Goal: Transaction & Acquisition: Purchase product/service

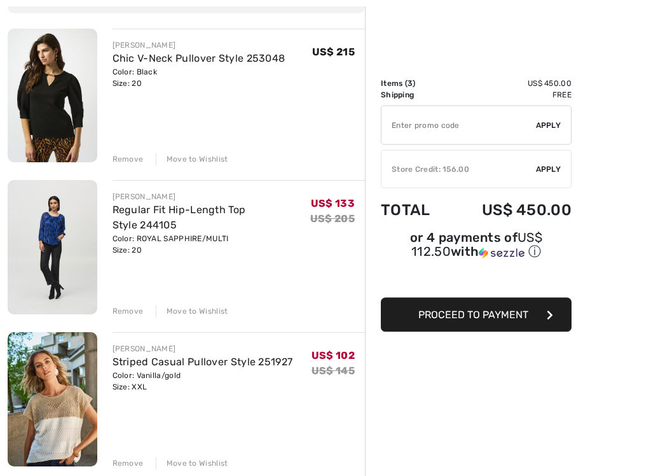
scroll to position [140, 0]
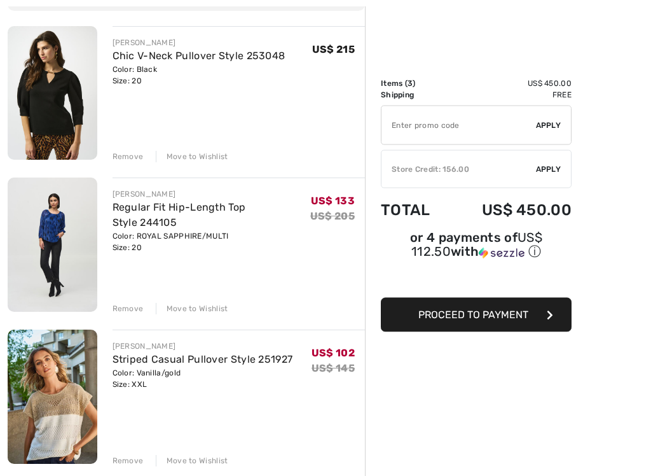
click at [120, 155] on div "Remove" at bounding box center [128, 156] width 31 height 11
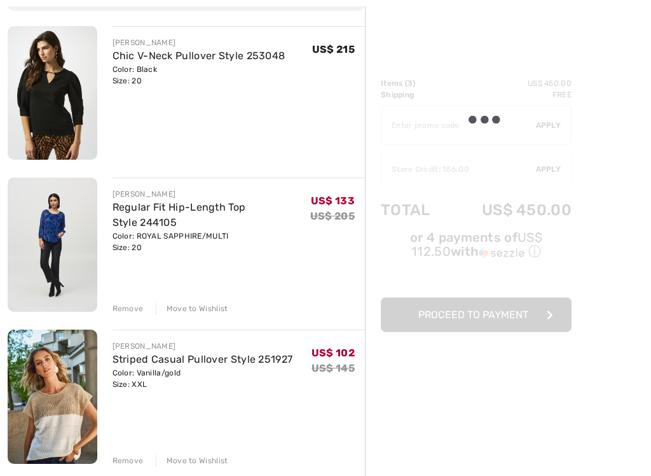
scroll to position [141, 0]
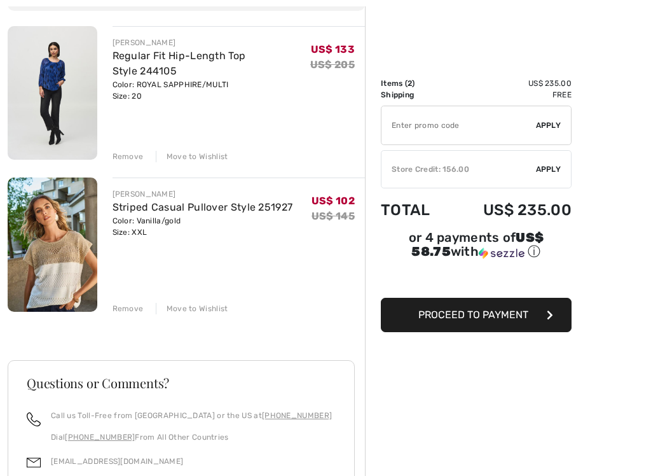
click at [60, 94] on img at bounding box center [53, 93] width 90 height 134
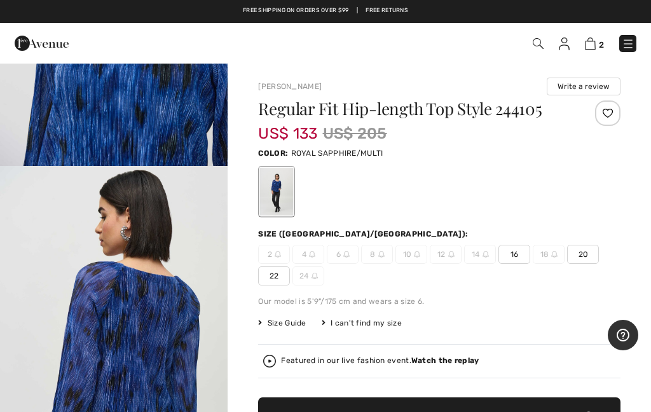
click at [596, 39] on img at bounding box center [590, 44] width 11 height 12
click at [596, 46] on img at bounding box center [590, 44] width 11 height 12
click at [467, 194] on div at bounding box center [439, 191] width 363 height 53
click at [596, 43] on img at bounding box center [590, 44] width 11 height 12
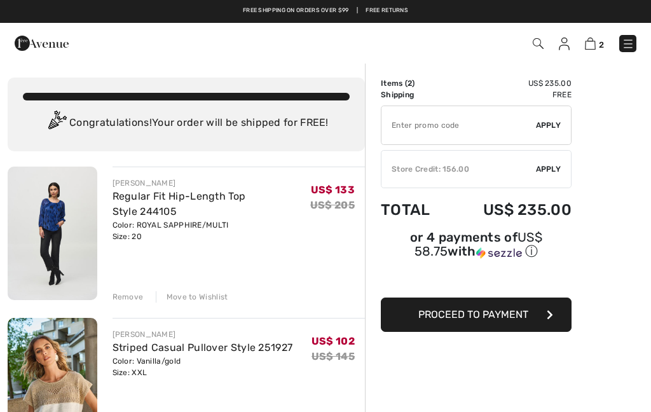
click at [130, 300] on div "Remove" at bounding box center [128, 296] width 31 height 11
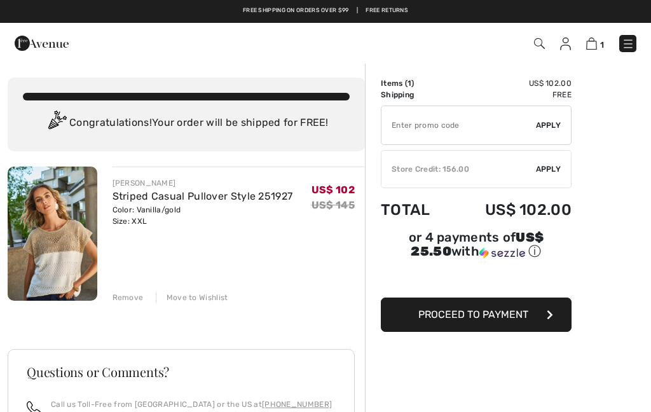
click at [548, 171] on span "Apply" at bounding box center [548, 168] width 25 height 11
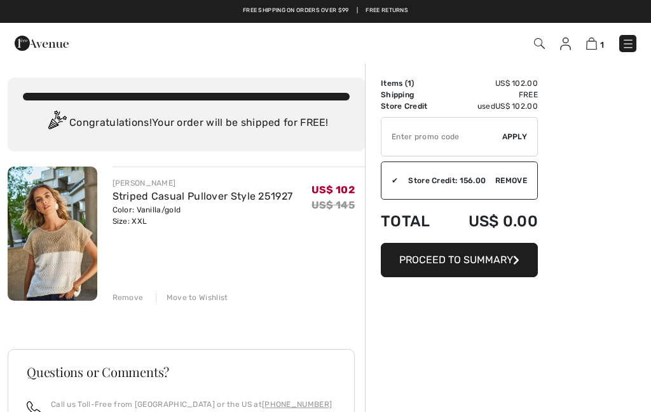
click at [466, 265] on span "Proceed to Summary" at bounding box center [456, 260] width 114 height 12
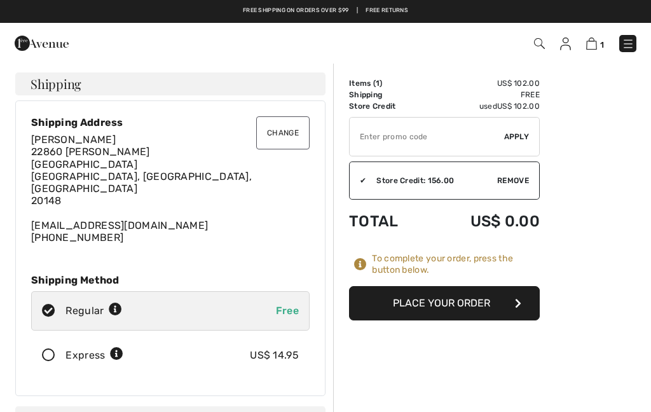
checkbox input "true"
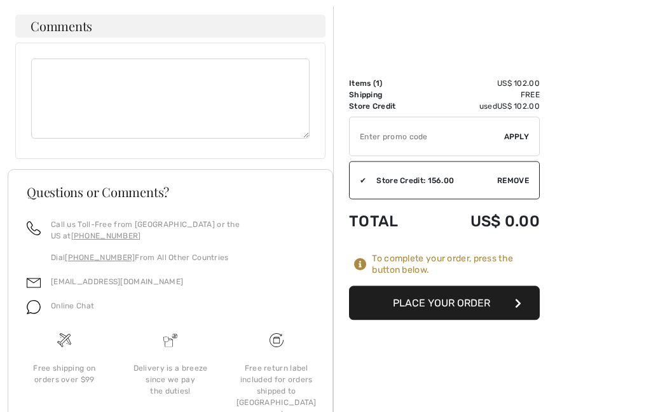
scroll to position [793, 0]
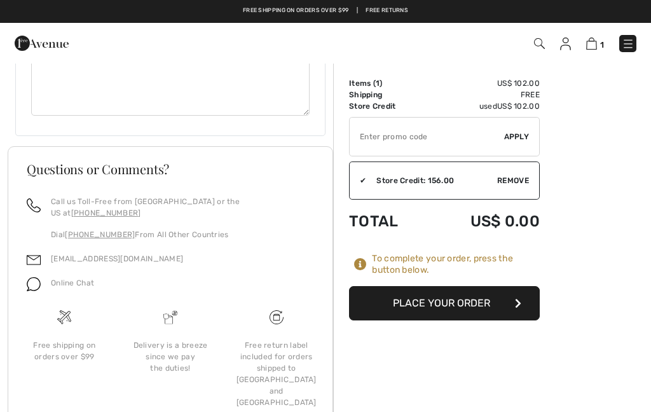
click at [428, 306] on button "Place Your Order" at bounding box center [444, 303] width 191 height 34
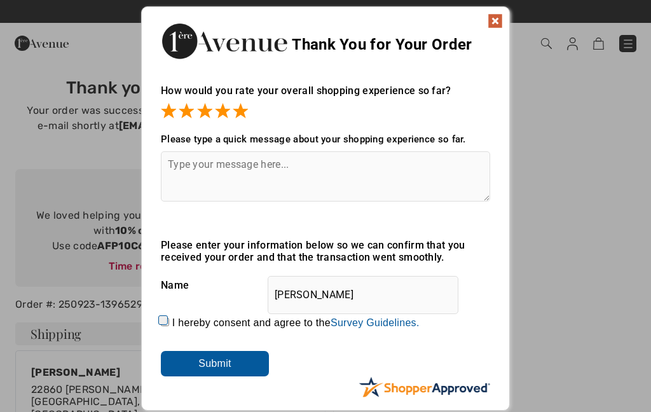
click at [169, 321] on input "I hereby consent and agree to the By submitting a review, you grant permission …" at bounding box center [165, 322] width 8 height 8
checkbox input "true"
click at [247, 368] on input "Submit" at bounding box center [215, 363] width 108 height 25
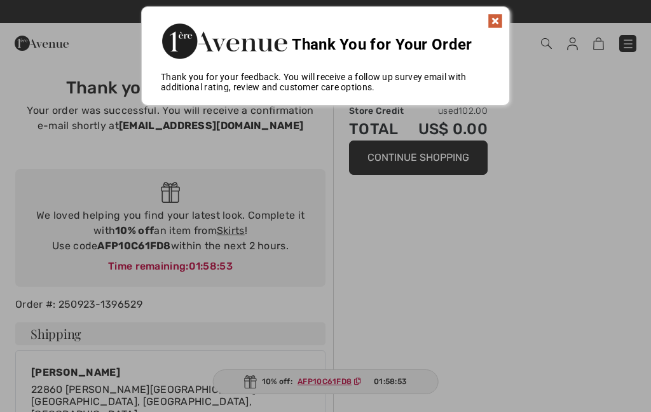
click at [497, 22] on img at bounding box center [495, 20] width 15 height 15
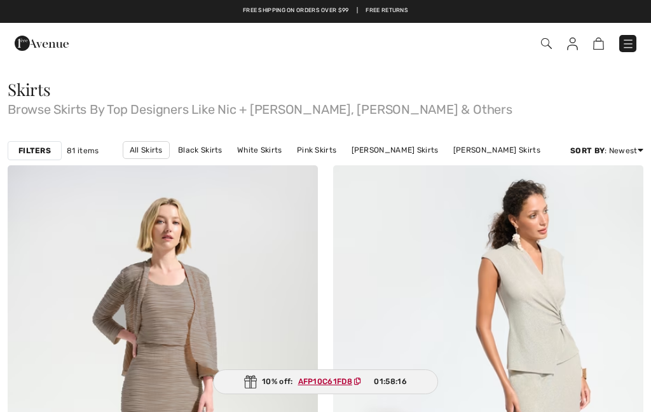
checkbox input "true"
click at [35, 149] on strong "Filters" at bounding box center [34, 150] width 32 height 11
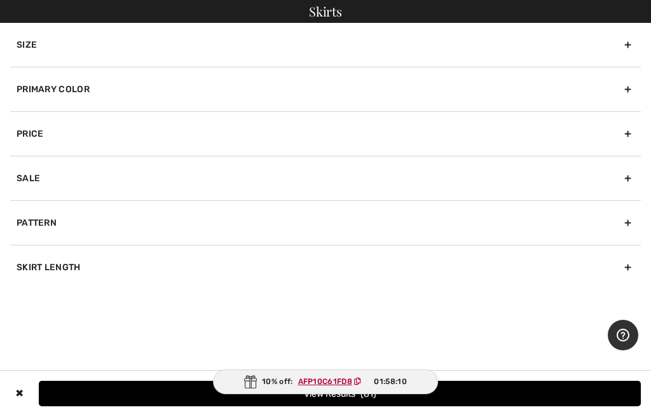
click at [167, 52] on div "Size" at bounding box center [325, 45] width 631 height 44
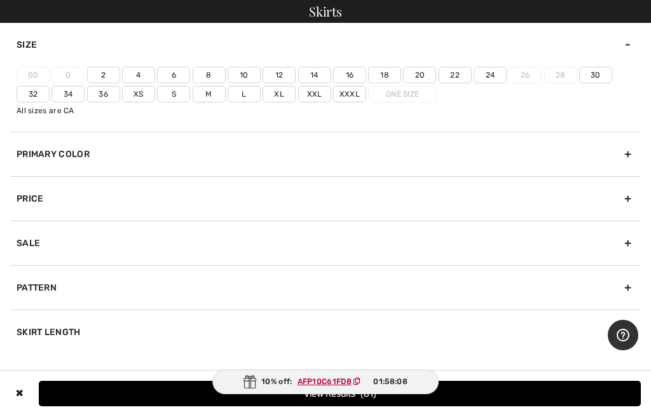
click at [423, 73] on label "20" at bounding box center [419, 75] width 33 height 17
click at [0, 0] on input"] "20" at bounding box center [0, 0] width 0 height 0
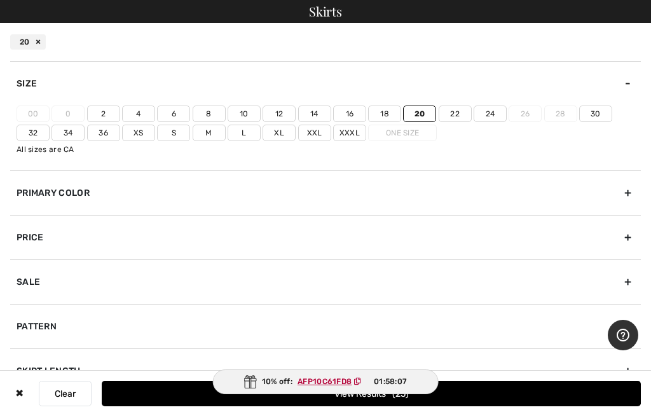
click at [313, 134] on label "Xxl" at bounding box center [314, 133] width 33 height 17
click at [0, 0] on input"] "Xxl" at bounding box center [0, 0] width 0 height 0
click at [183, 391] on button "View Results 34" at bounding box center [371, 393] width 539 height 25
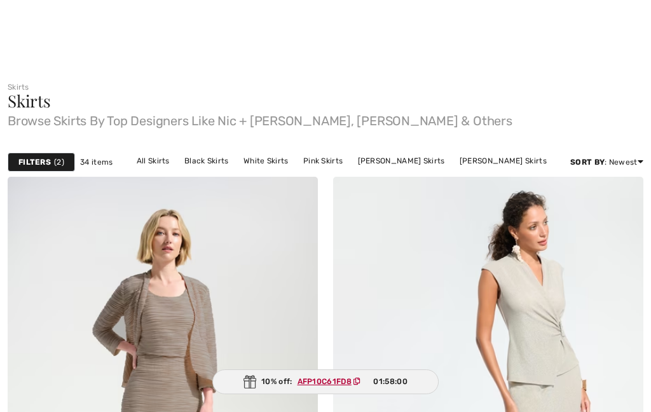
checkbox input "true"
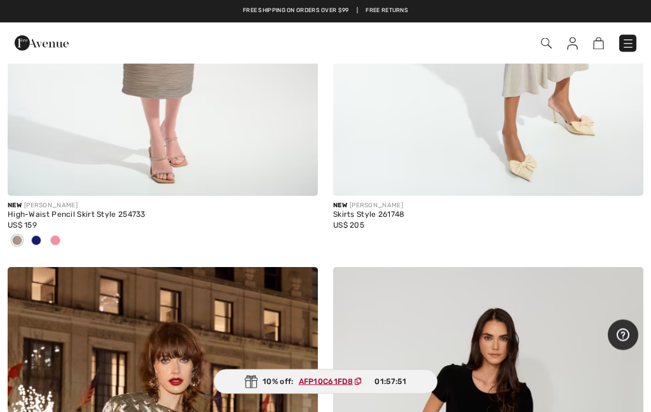
scroll to position [447, 0]
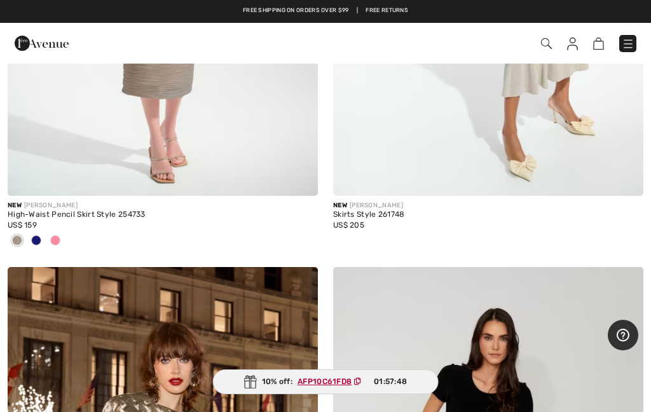
click at [57, 245] on div at bounding box center [55, 241] width 19 height 21
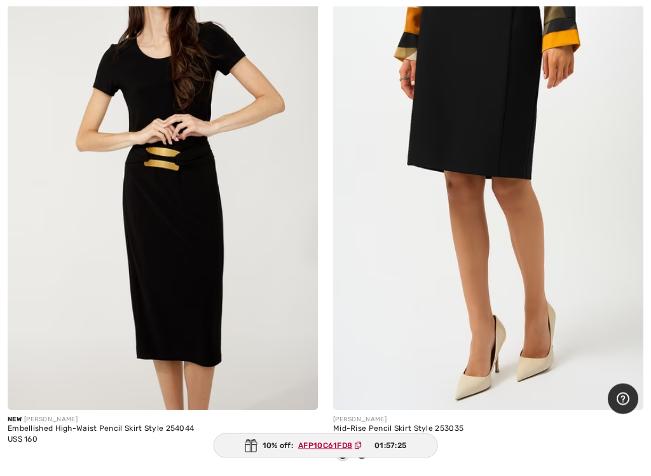
scroll to position [1822, 0]
click at [202, 260] on img at bounding box center [163, 176] width 310 height 466
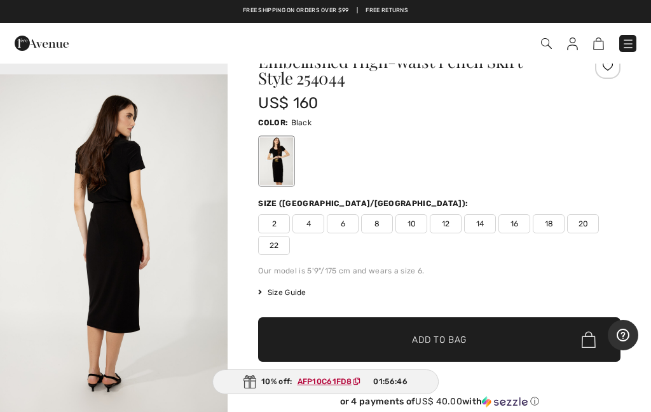
scroll to position [34, 0]
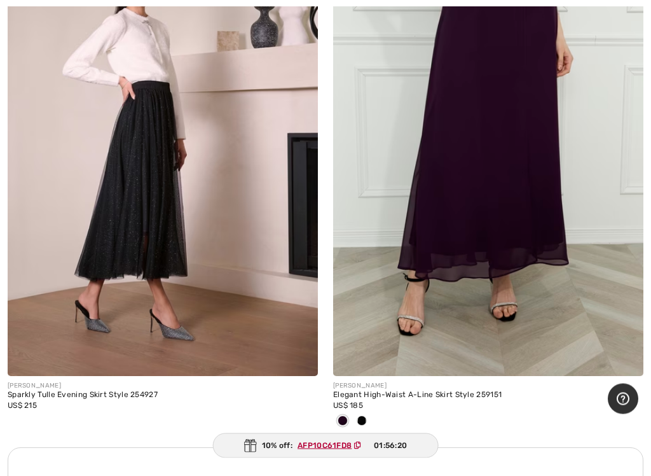
scroll to position [2909, 0]
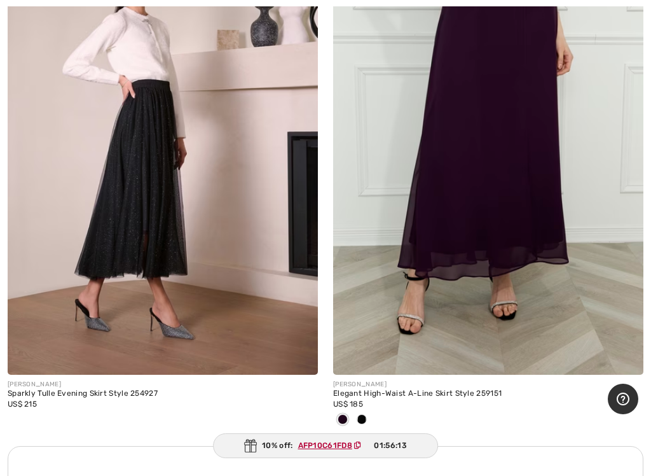
click at [367, 412] on div at bounding box center [361, 420] width 19 height 21
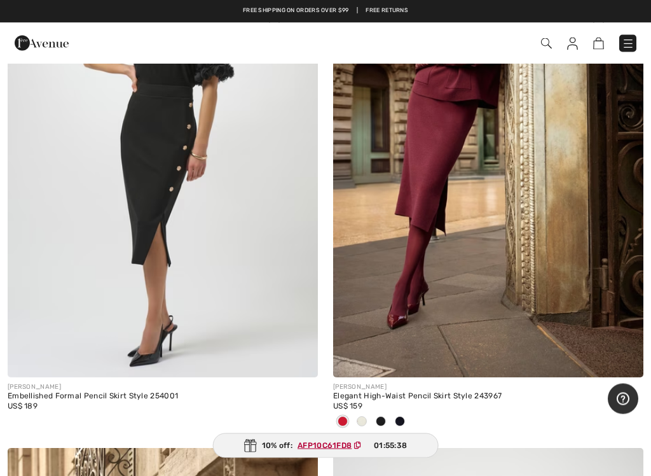
scroll to position [4064, 0]
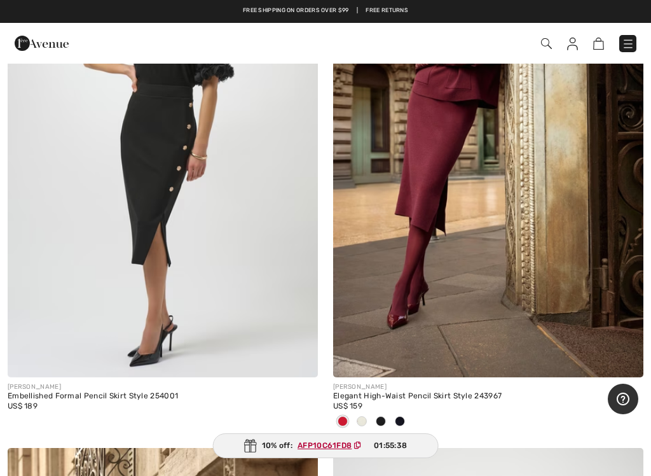
click at [556, 304] on img at bounding box center [488, 145] width 310 height 466
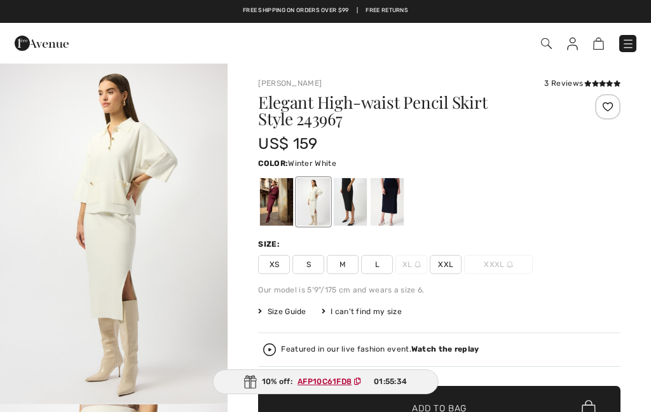
checkbox input "true"
click at [399, 198] on div at bounding box center [387, 202] width 33 height 48
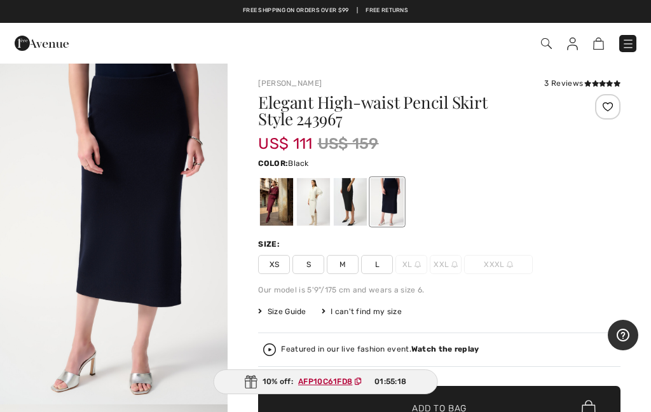
click at [360, 200] on div at bounding box center [350, 202] width 33 height 48
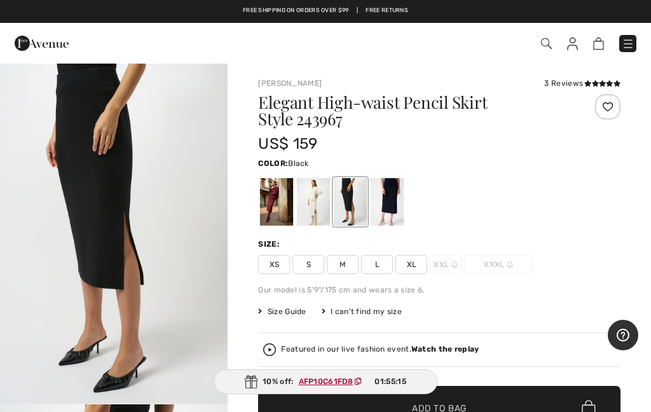
click at [319, 204] on div at bounding box center [313, 202] width 33 height 48
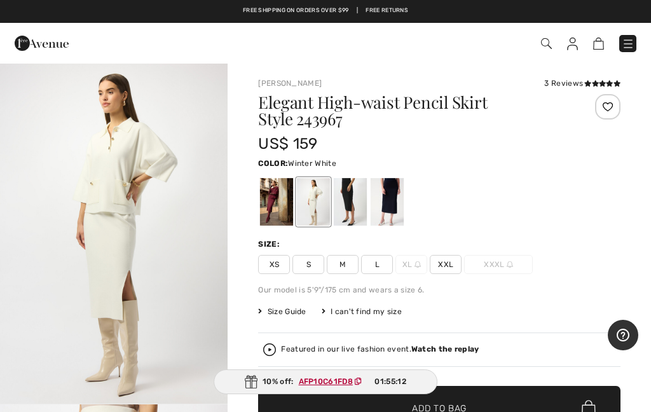
click at [282, 204] on div at bounding box center [276, 202] width 33 height 48
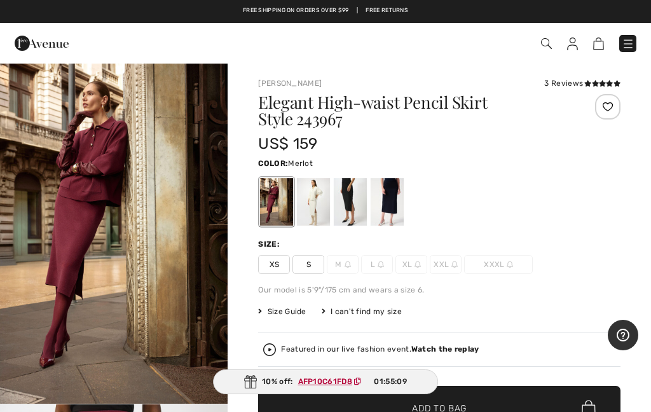
click at [281, 205] on div at bounding box center [276, 202] width 33 height 48
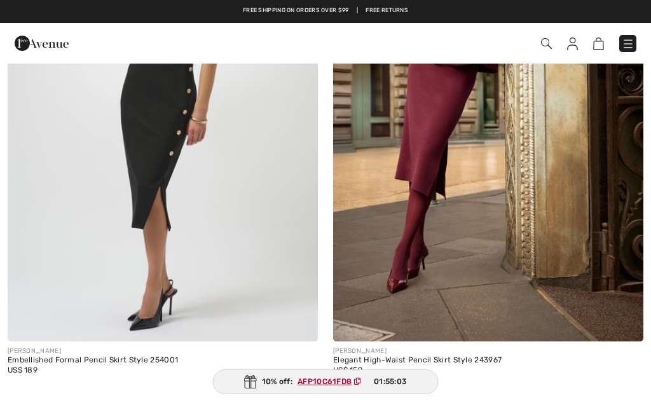
checkbox input "true"
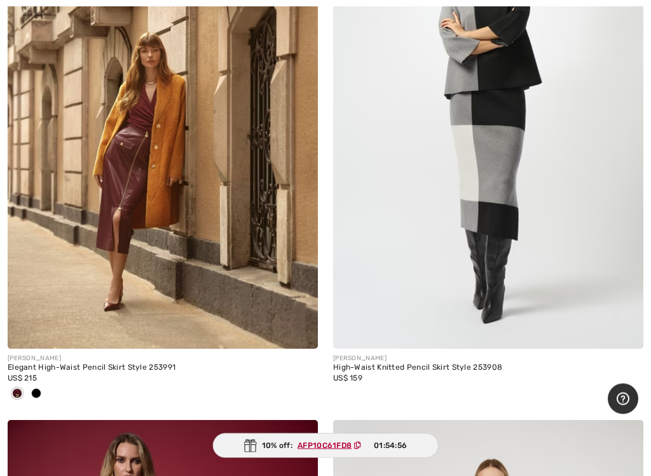
scroll to position [4629, 0]
click at [36, 392] on span at bounding box center [36, 393] width 10 height 10
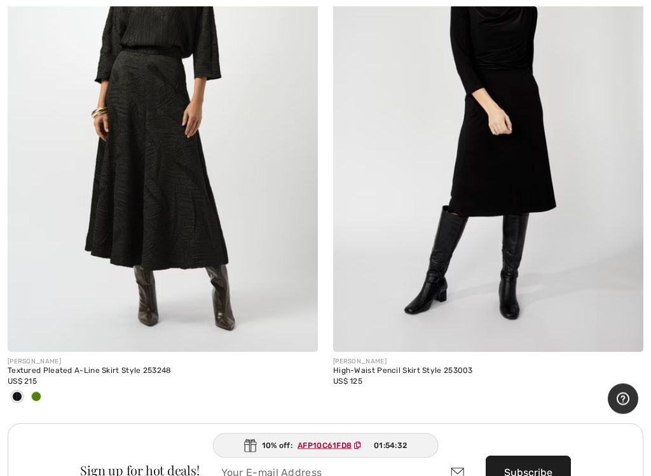
scroll to position [6215, 0]
click at [41, 391] on div at bounding box center [36, 397] width 19 height 21
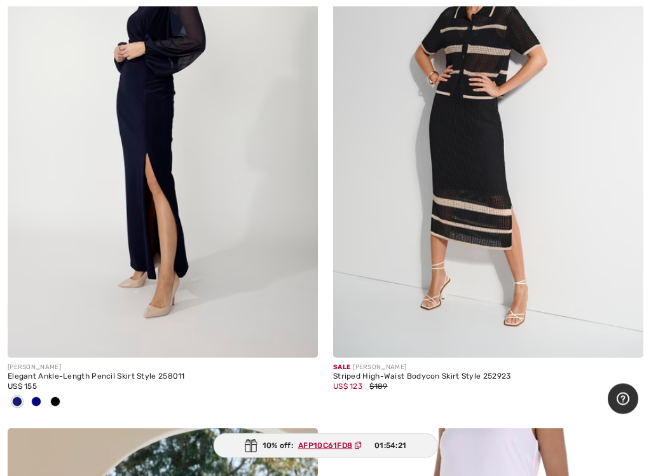
scroll to position [6884, 0]
click at [18, 397] on span at bounding box center [17, 401] width 10 height 10
click at [34, 399] on span at bounding box center [36, 401] width 10 height 10
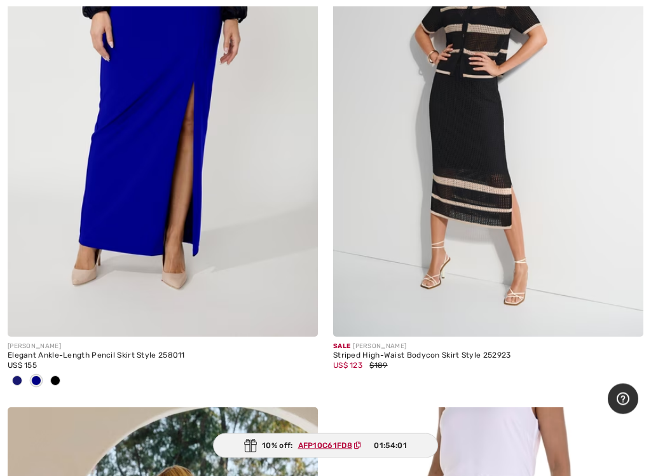
scroll to position [6907, 0]
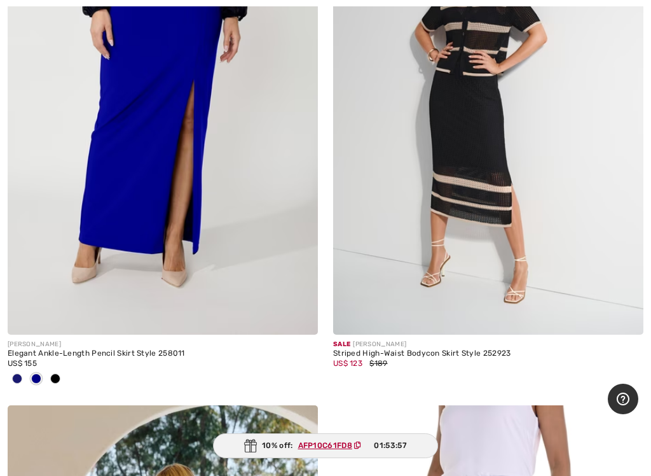
click at [474, 212] on img at bounding box center [488, 102] width 310 height 466
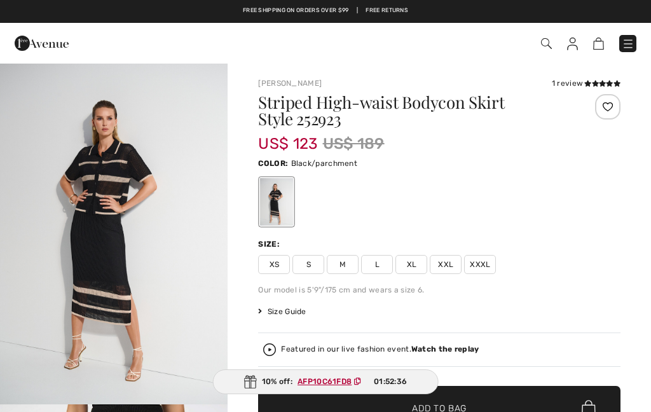
checkbox input "true"
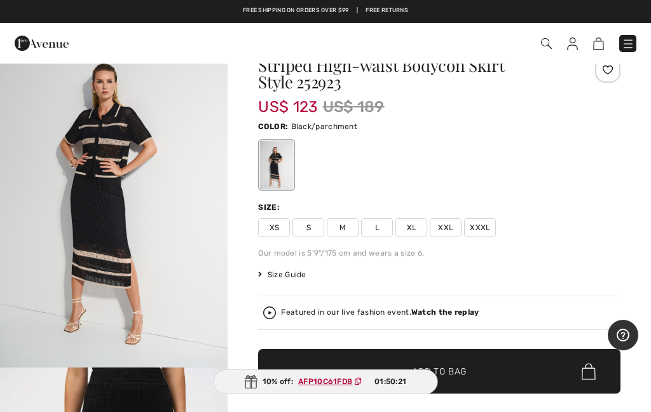
scroll to position [36, 0]
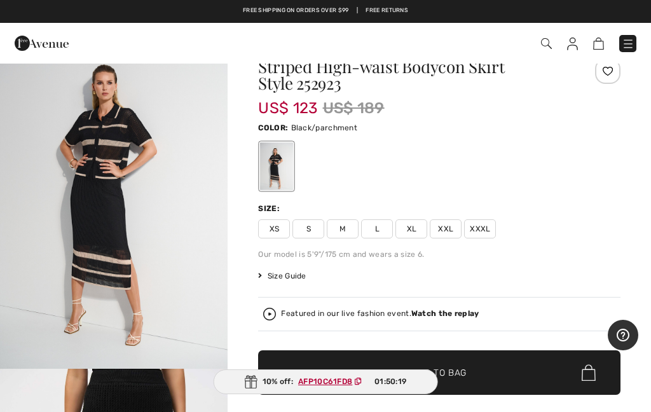
click at [446, 227] on span "XXL" at bounding box center [446, 228] width 32 height 19
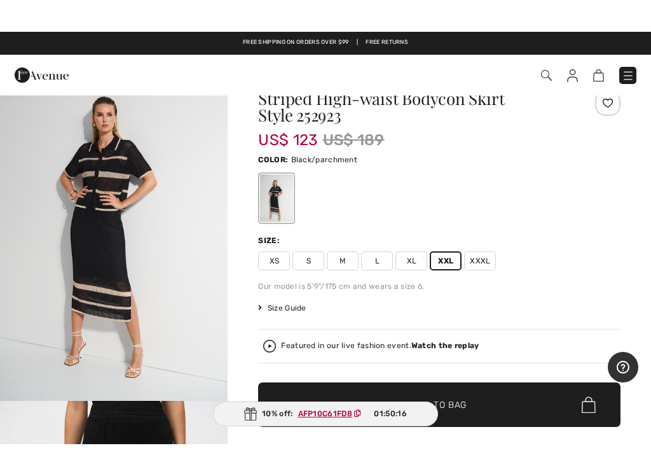
scroll to position [59, 0]
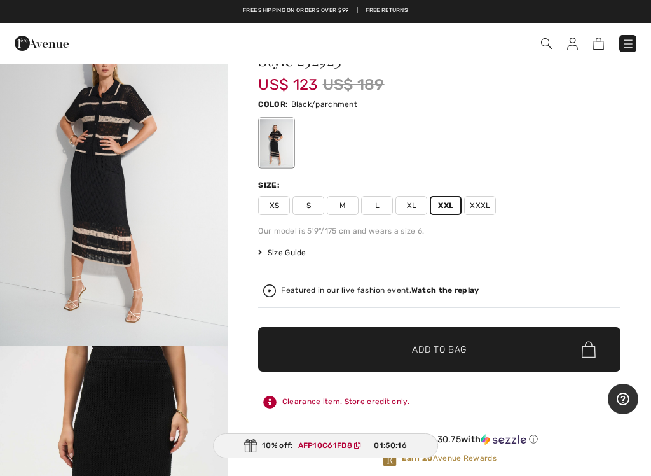
click at [419, 351] on span "Add to Bag" at bounding box center [439, 349] width 55 height 13
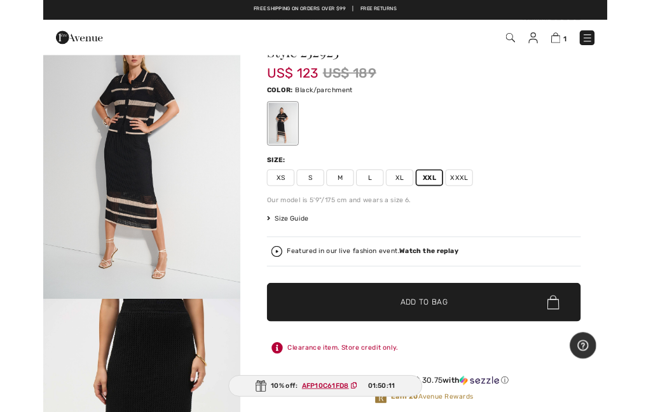
scroll to position [0, 0]
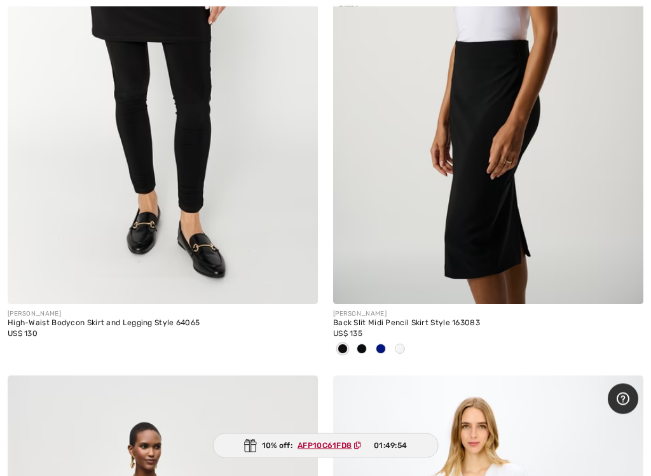
scroll to position [8012, 0]
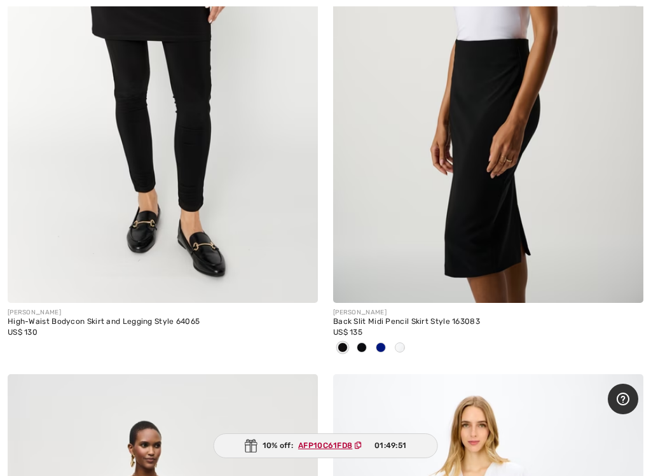
click at [401, 342] on span at bounding box center [400, 347] width 10 height 10
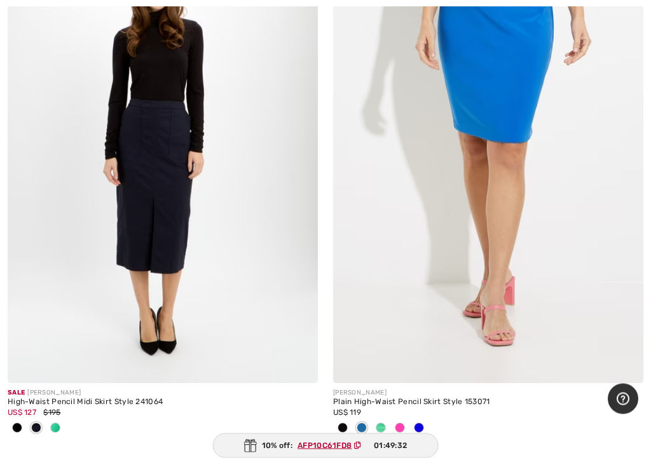
scroll to position [9006, 0]
click at [57, 412] on span at bounding box center [55, 427] width 10 height 10
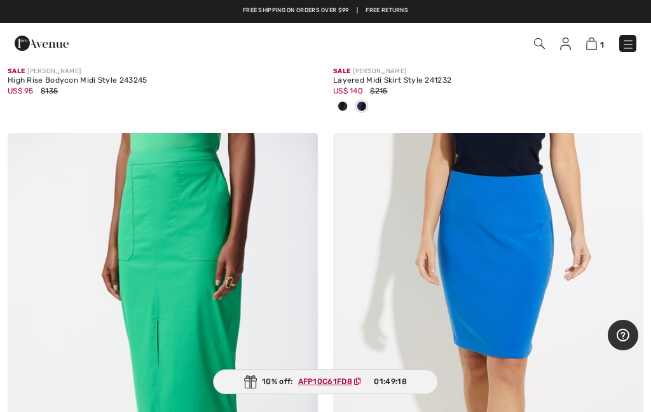
scroll to position [8787, 0]
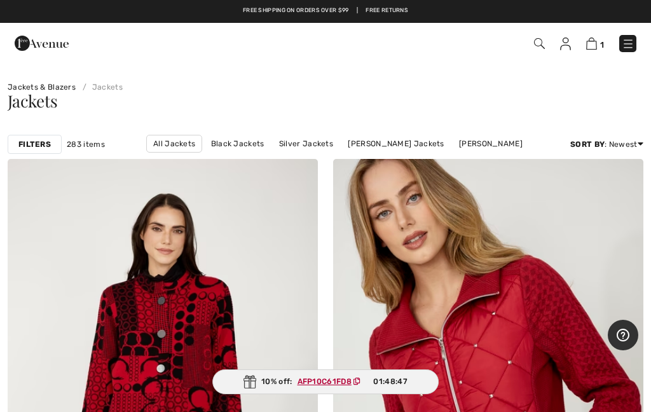
click at [43, 146] on strong "Filters" at bounding box center [34, 144] width 32 height 11
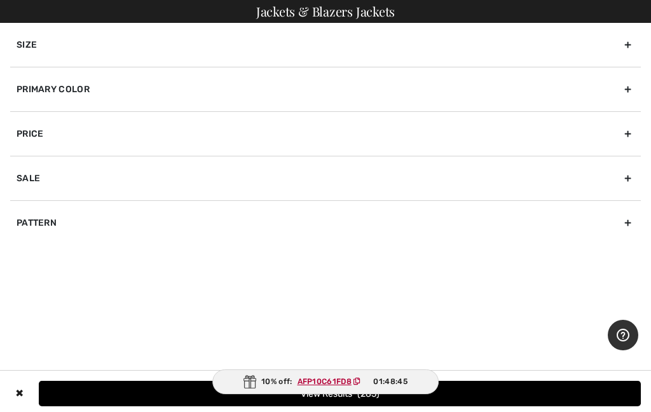
click at [268, 50] on div "Size" at bounding box center [325, 45] width 631 height 44
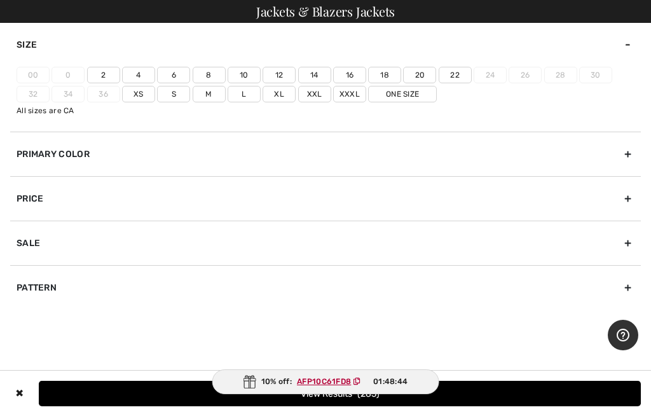
click at [422, 74] on label "20" at bounding box center [419, 75] width 33 height 17
click at [0, 0] on input"] "20" at bounding box center [0, 0] width 0 height 0
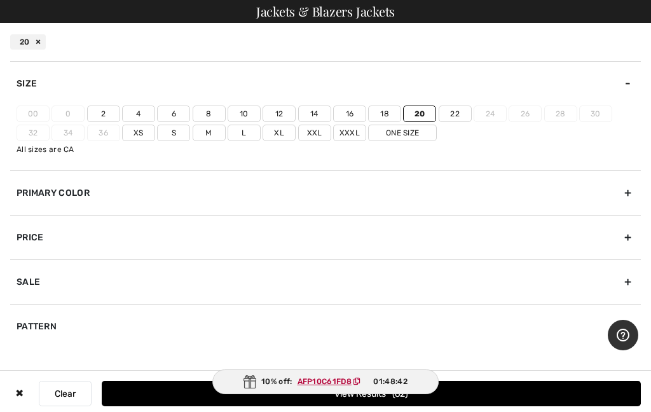
click at [317, 135] on label "Xxl" at bounding box center [314, 133] width 33 height 17
click at [0, 0] on input"] "Xxl" at bounding box center [0, 0] width 0 height 0
click at [162, 389] on button "View Results 144" at bounding box center [371, 393] width 539 height 25
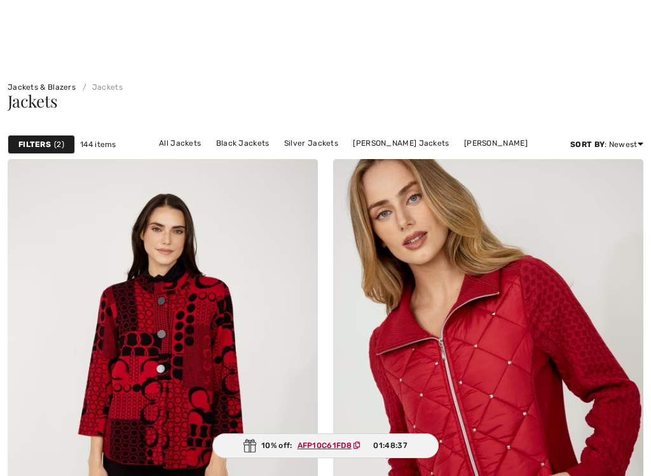
checkbox input "true"
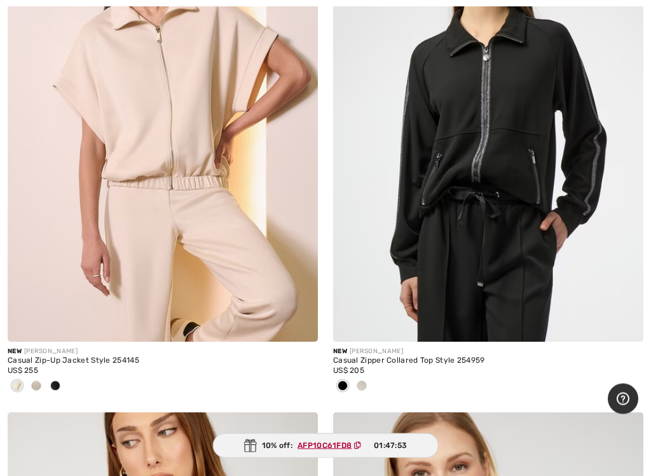
scroll to position [1315, 0]
click at [362, 385] on span at bounding box center [362, 385] width 10 height 10
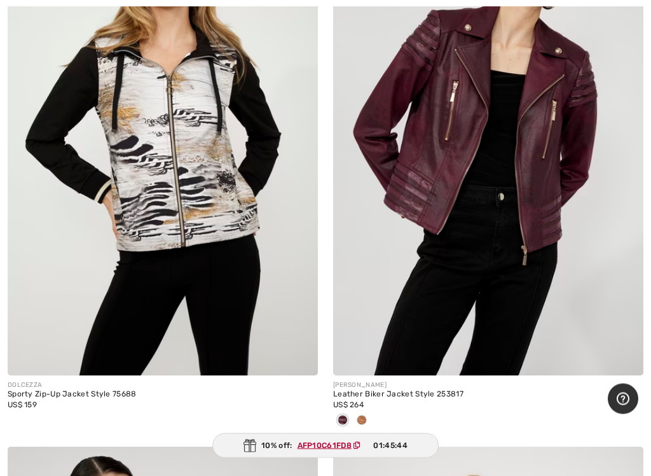
scroll to position [11534, 0]
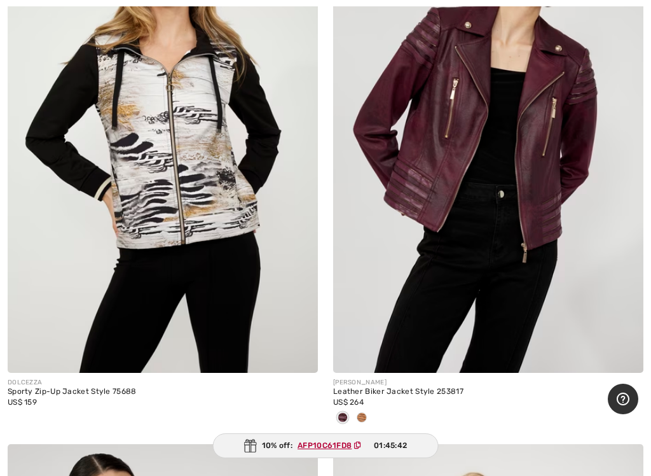
click at [367, 410] on div at bounding box center [361, 418] width 19 height 21
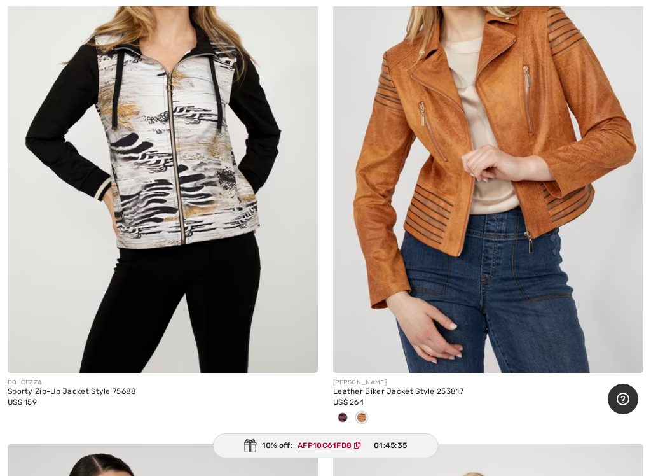
click at [483, 275] on img at bounding box center [488, 140] width 310 height 466
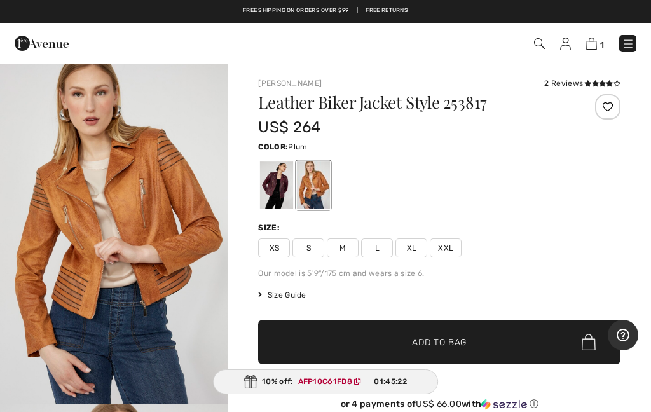
click at [279, 185] on div at bounding box center [276, 186] width 33 height 48
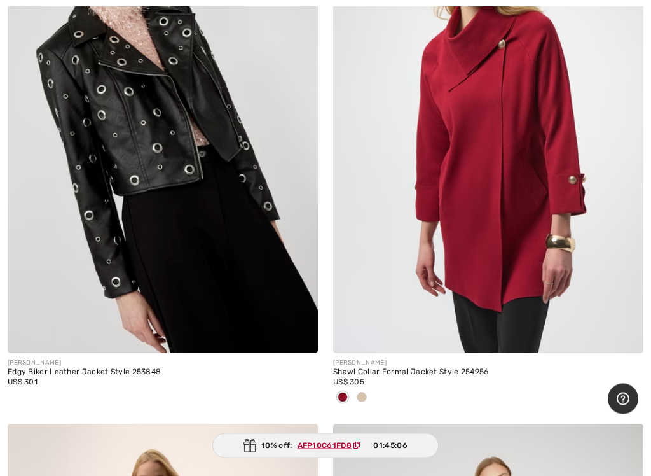
scroll to position [12092, 0]
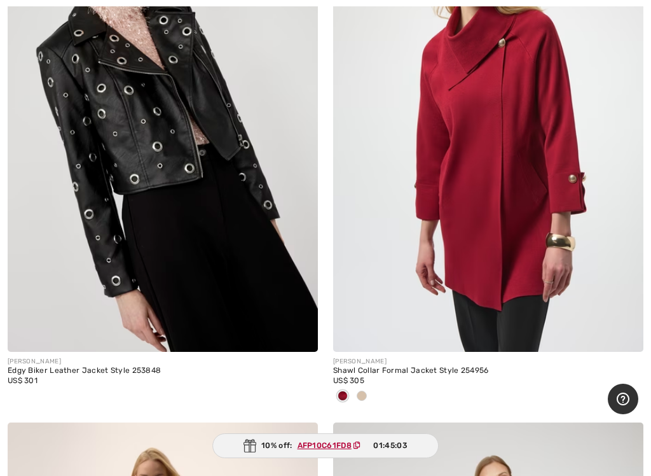
click at [365, 391] on span at bounding box center [362, 396] width 10 height 10
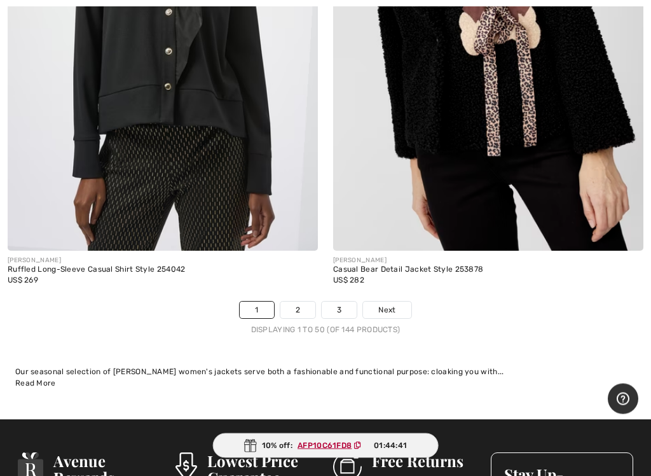
scroll to position [13383, 0]
click at [300, 301] on link "2" at bounding box center [298, 309] width 35 height 17
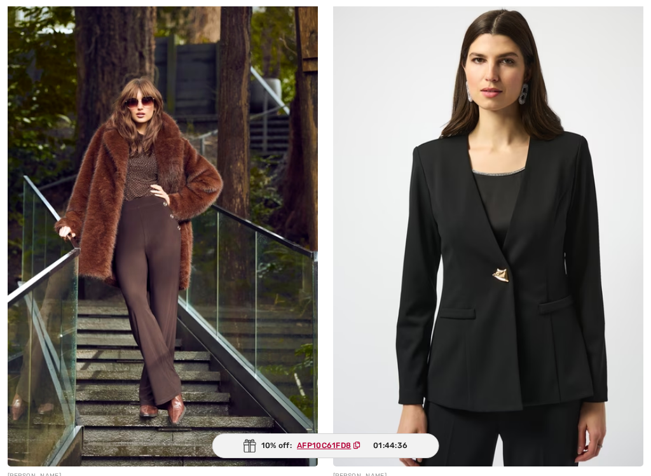
checkbox input "true"
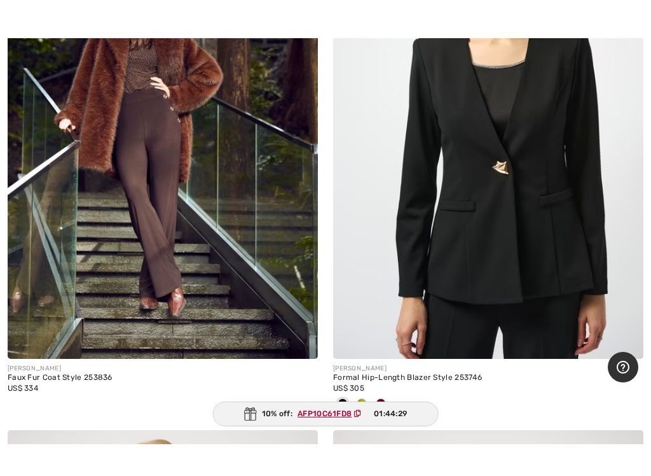
scroll to position [303, 0]
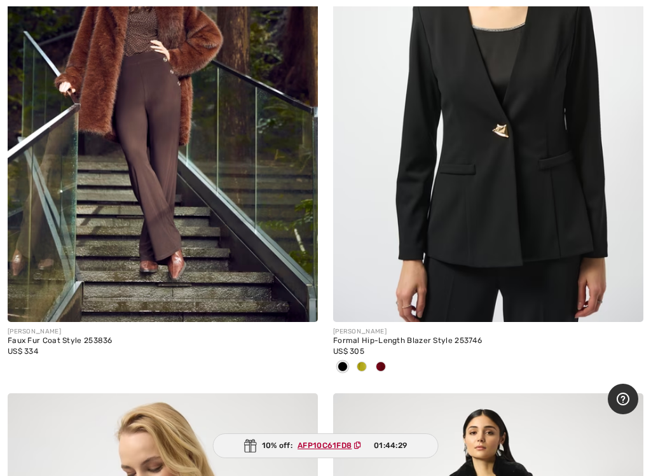
click at [364, 368] on span at bounding box center [362, 366] width 10 height 10
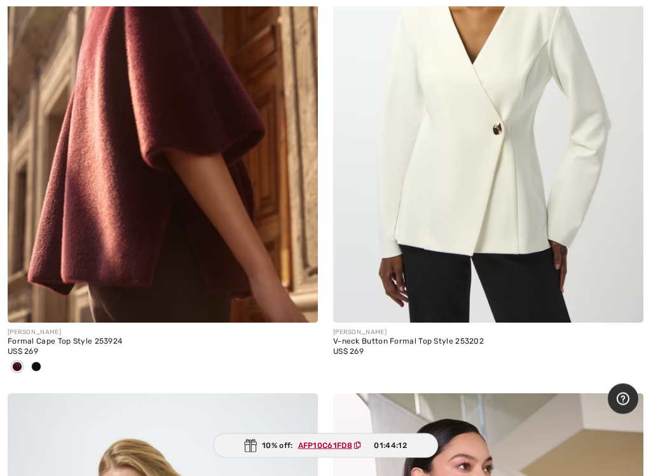
scroll to position [1376, 0]
click at [42, 367] on div at bounding box center [36, 367] width 19 height 21
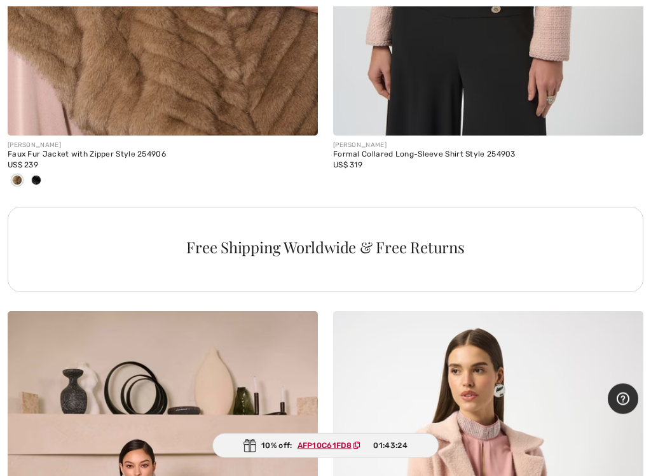
scroll to position [3131, 0]
click at [36, 179] on span at bounding box center [36, 180] width 10 height 10
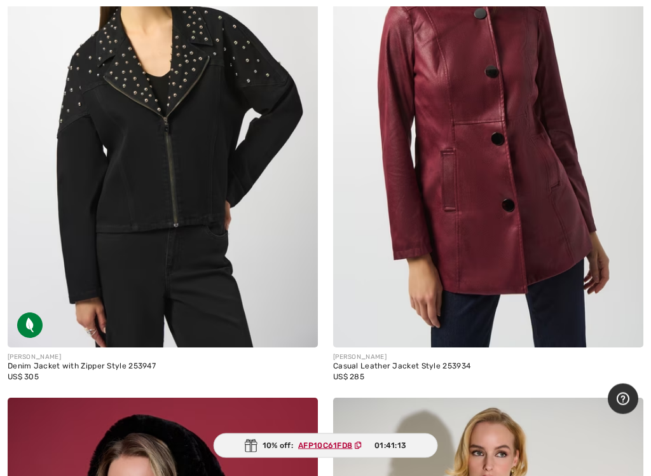
scroll to position [7377, 0]
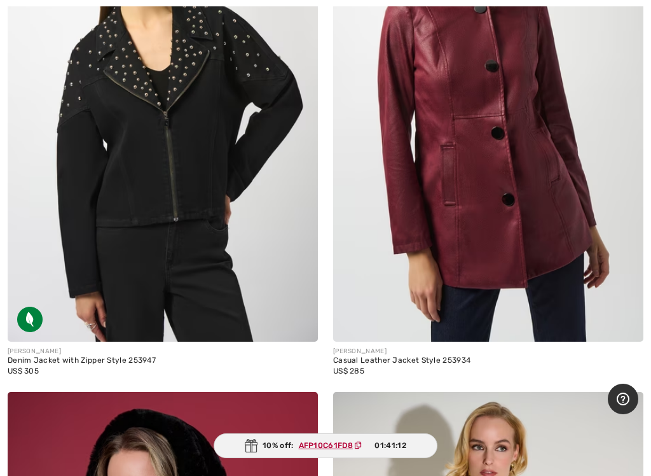
click at [247, 257] on img at bounding box center [163, 109] width 310 height 466
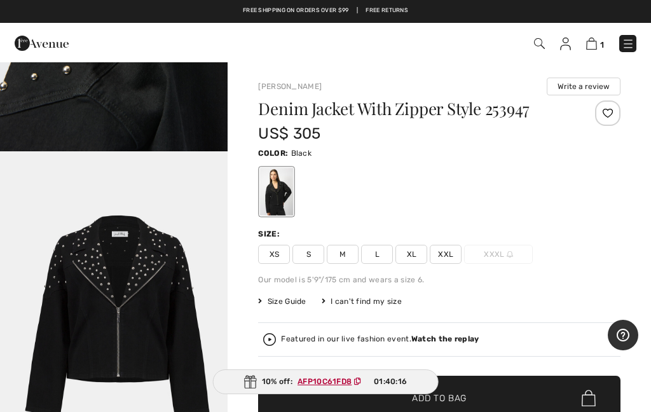
scroll to position [1347, 0]
click at [446, 256] on span "XXL" at bounding box center [446, 254] width 32 height 19
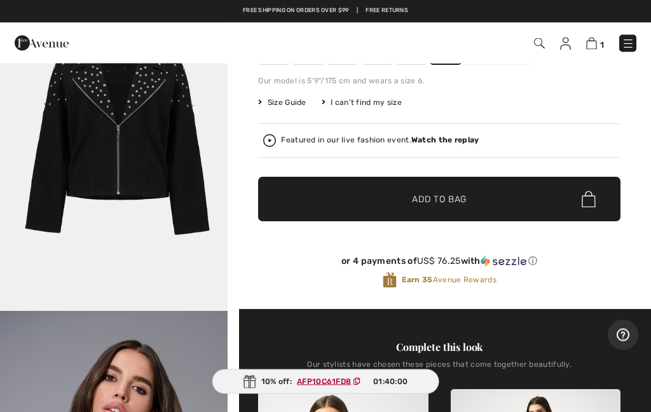
scroll to position [199, 0]
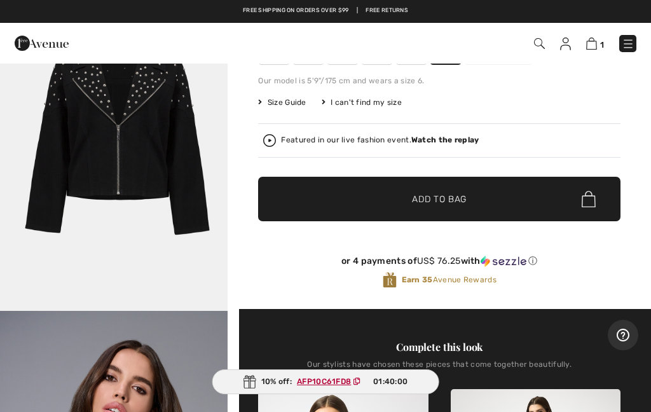
click at [458, 196] on span "Add to Bag" at bounding box center [439, 199] width 55 height 13
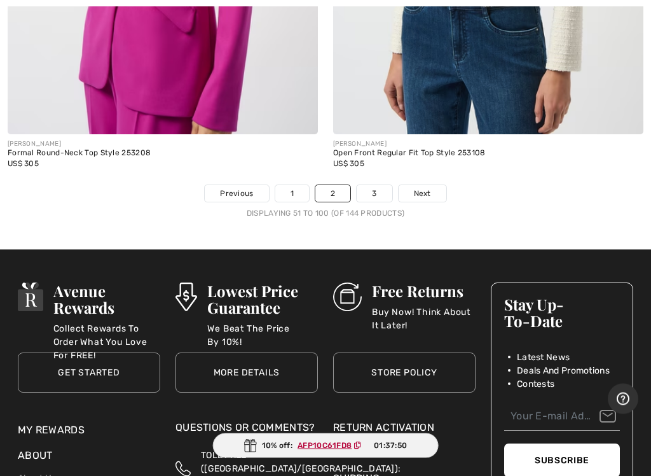
scroll to position [13562, 0]
click at [371, 185] on link "3" at bounding box center [374, 193] width 35 height 17
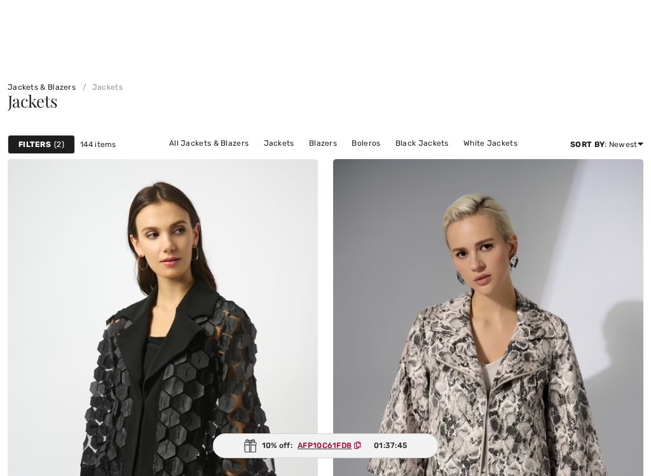
checkbox input "true"
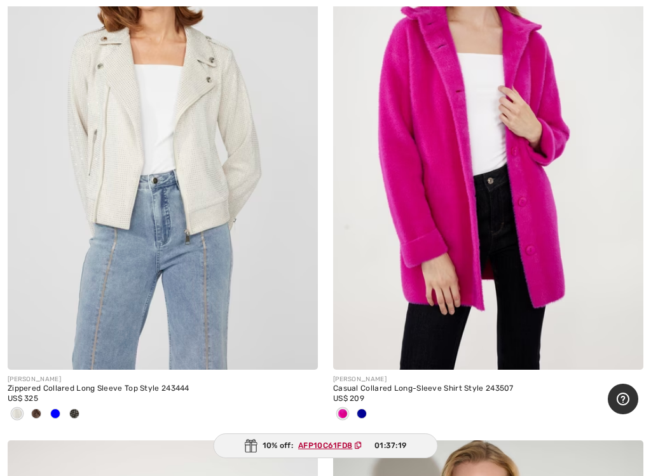
scroll to position [1291, 0]
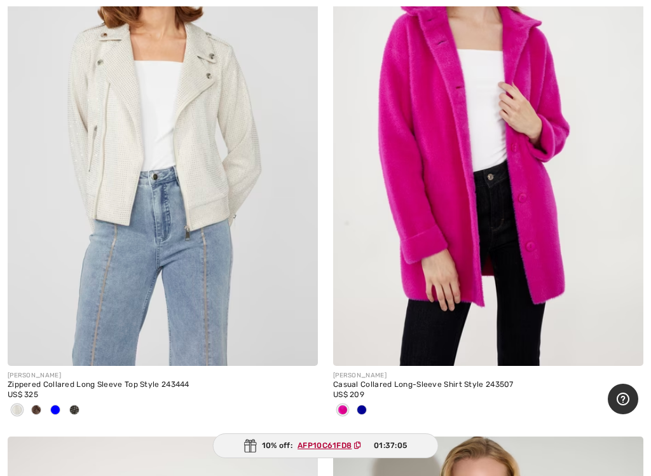
click at [364, 408] on span at bounding box center [362, 410] width 10 height 10
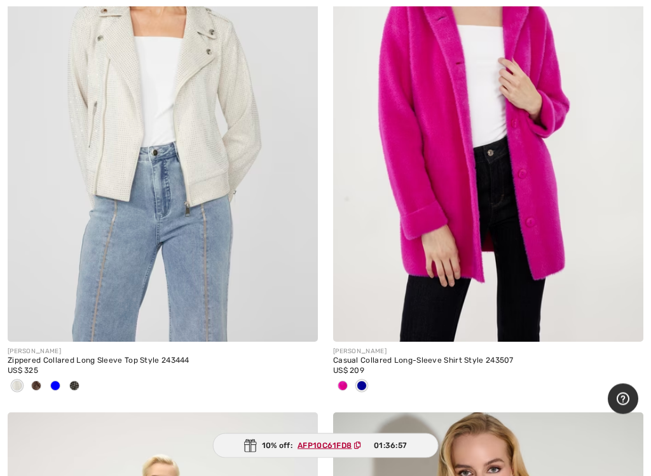
scroll to position [1315, 0]
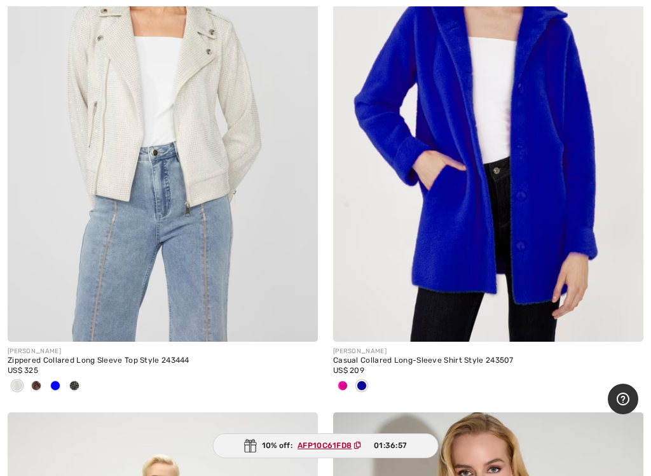
click at [342, 384] on span at bounding box center [343, 385] width 10 height 10
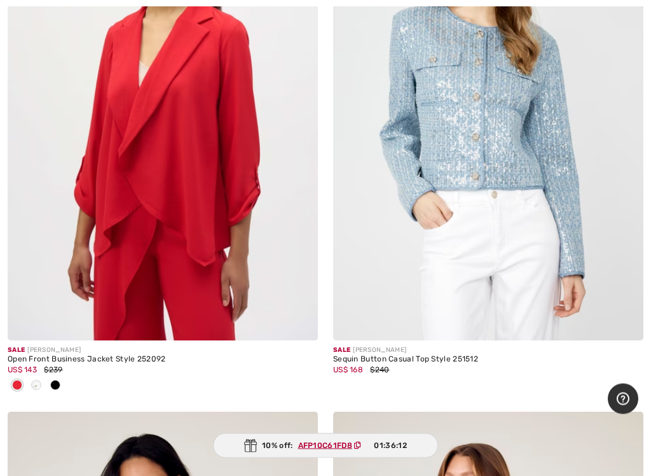
scroll to position [3547, 0]
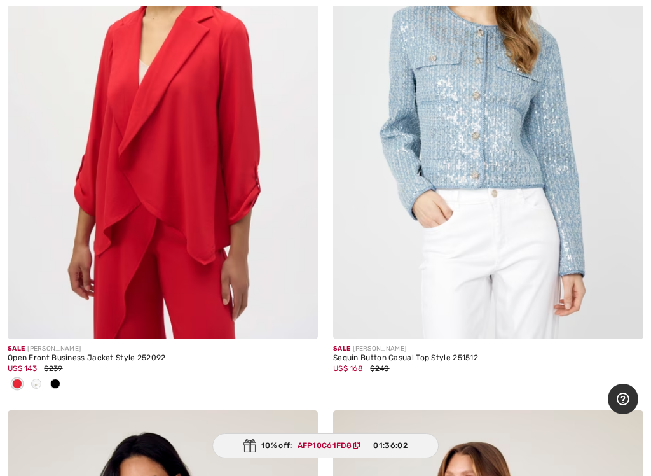
click at [56, 380] on span at bounding box center [55, 383] width 10 height 10
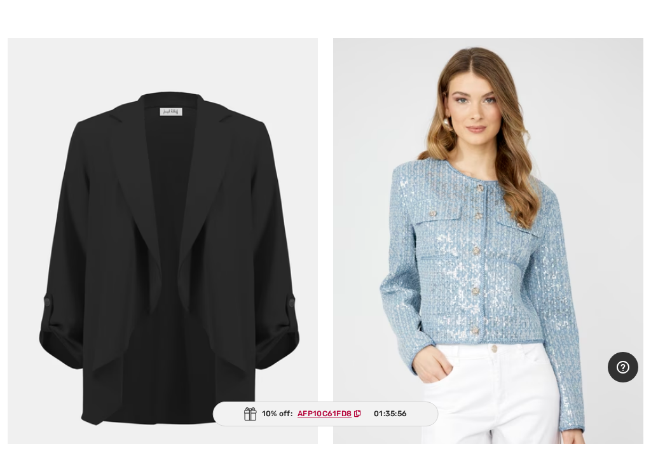
scroll to position [3531, 0]
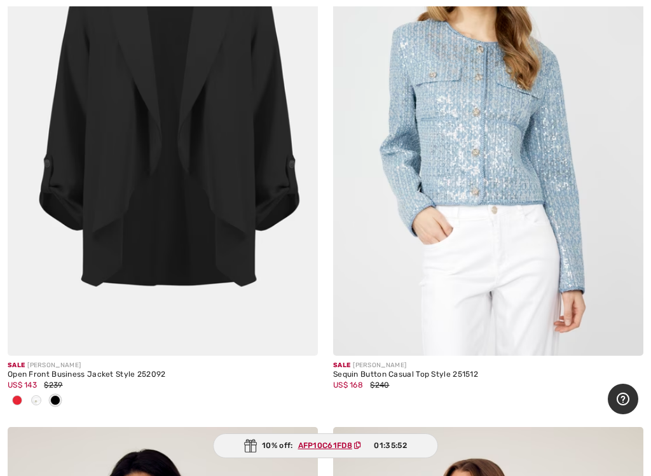
click at [38, 395] on span at bounding box center [36, 400] width 10 height 10
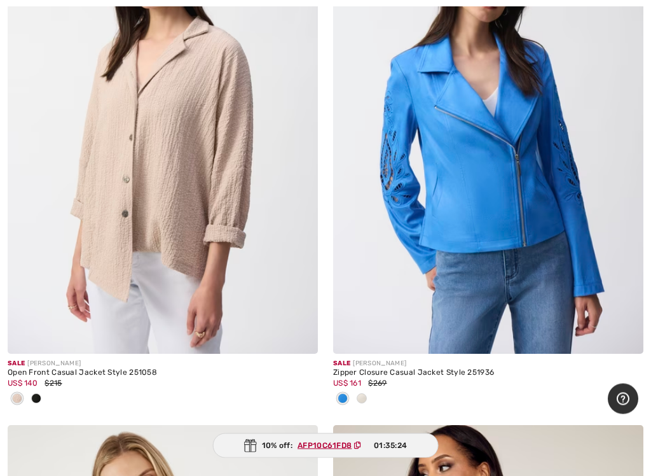
scroll to position [5131, 0]
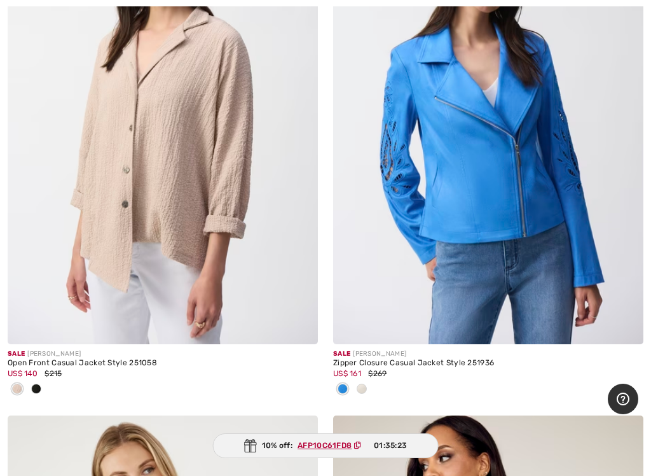
click at [364, 387] on span at bounding box center [362, 389] width 10 height 10
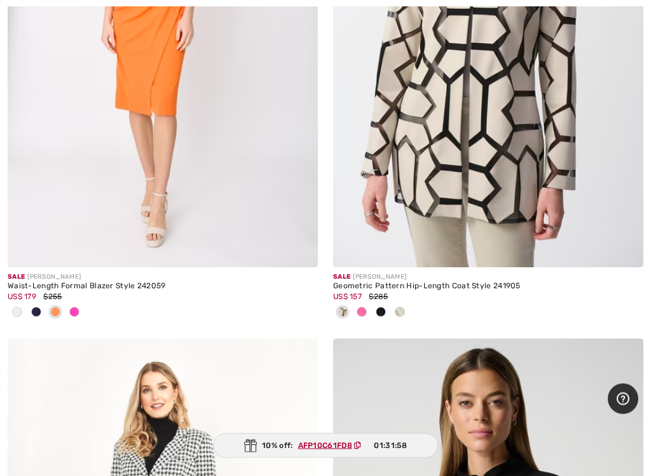
scroll to position [11208, 0]
click at [364, 306] on span at bounding box center [362, 311] width 10 height 10
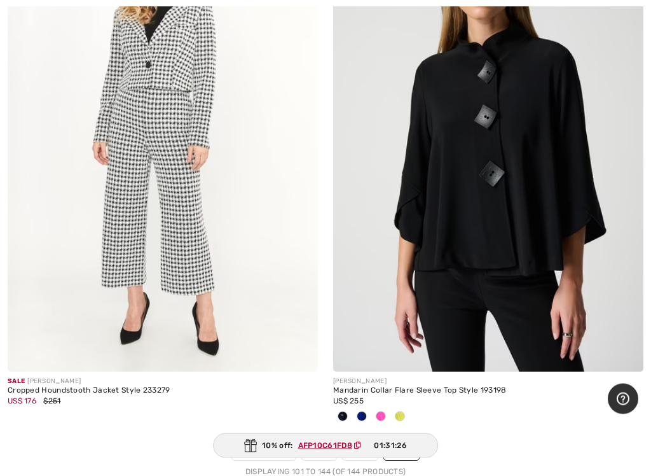
scroll to position [11641, 0]
click at [384, 410] on span at bounding box center [381, 415] width 10 height 10
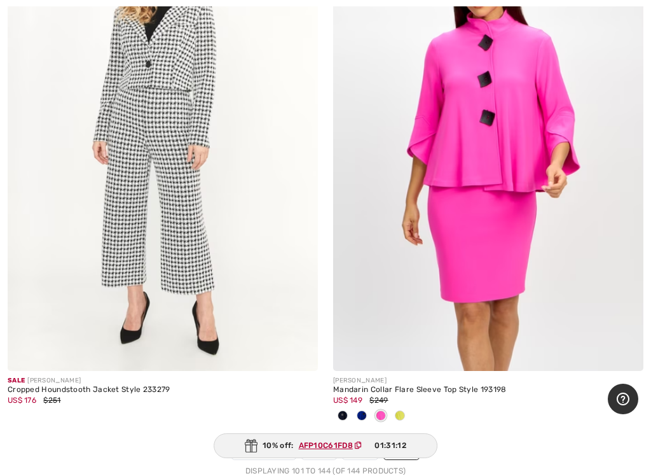
click at [405, 406] on div at bounding box center [400, 416] width 19 height 21
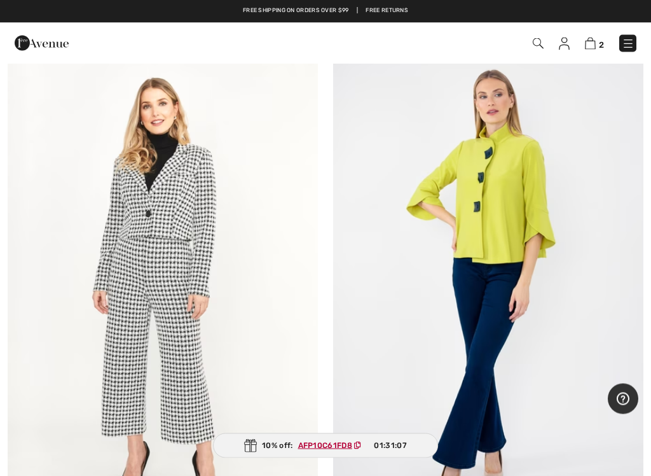
scroll to position [11491, 0]
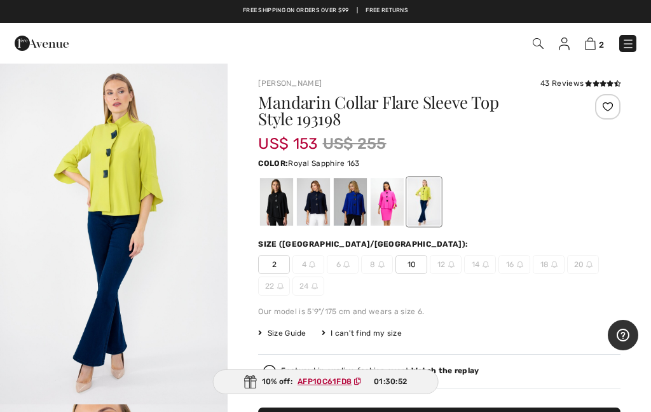
click at [353, 205] on div at bounding box center [350, 202] width 33 height 48
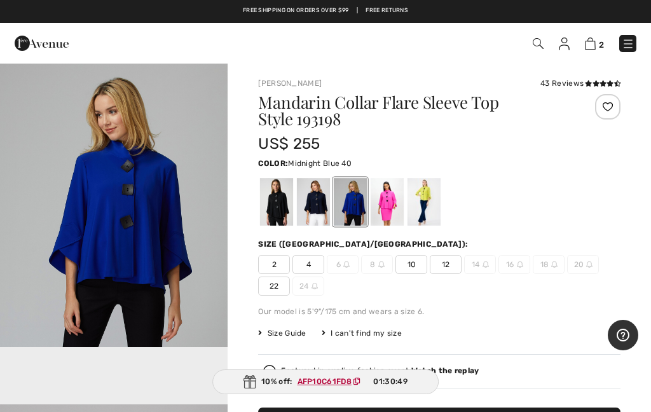
click at [315, 204] on div at bounding box center [313, 202] width 33 height 48
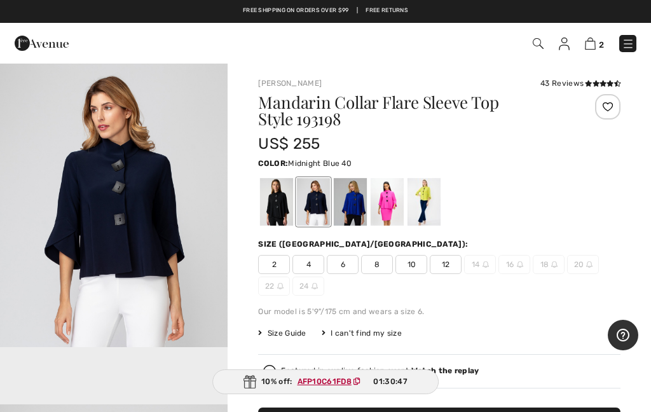
click at [281, 209] on div at bounding box center [276, 202] width 33 height 48
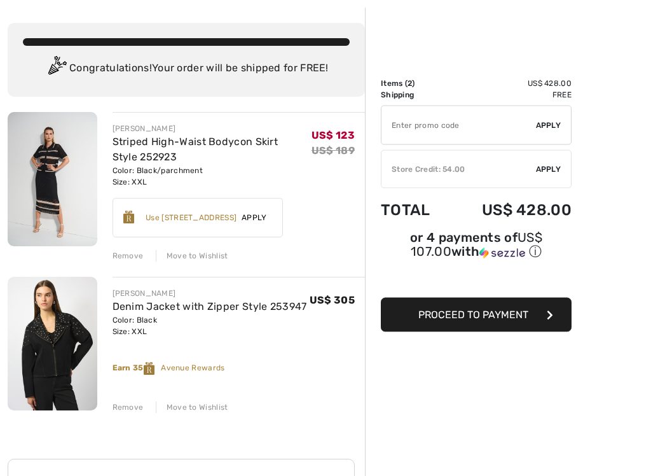
scroll to position [65, 0]
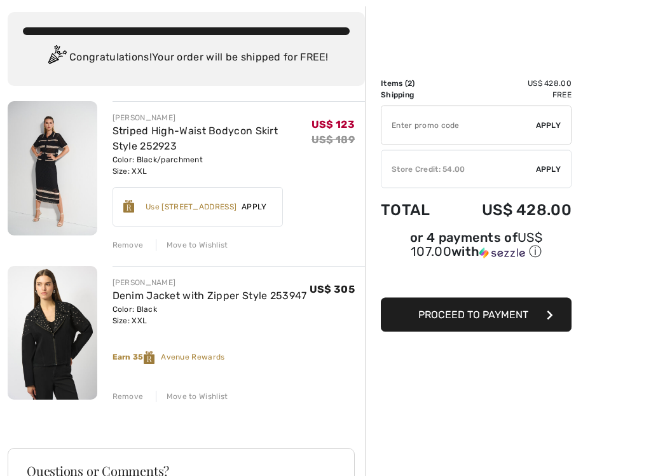
click at [125, 397] on div "Remove" at bounding box center [128, 396] width 31 height 11
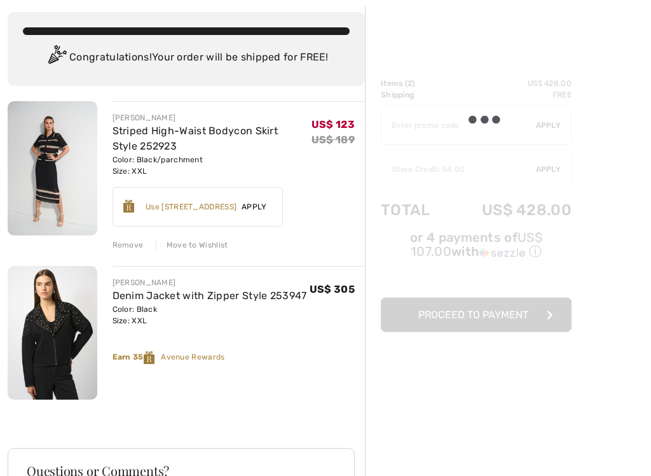
scroll to position [66, 0]
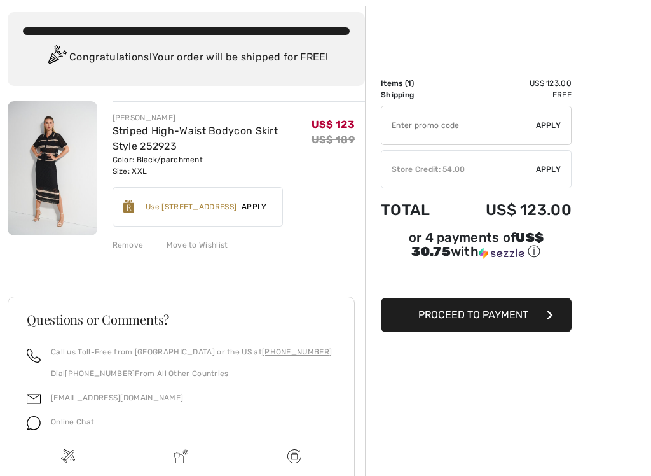
click at [129, 242] on div "Remove" at bounding box center [128, 244] width 31 height 11
